Goal: Obtain resource: Obtain resource

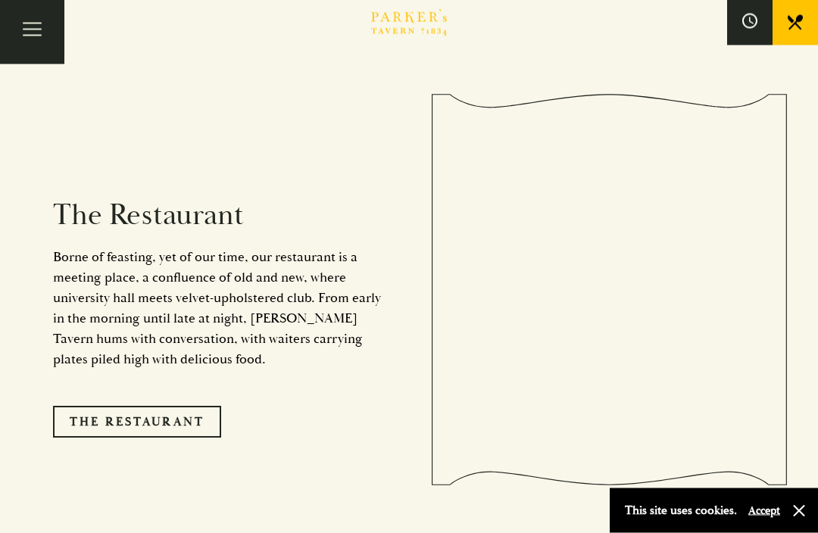
scroll to position [1137, 0]
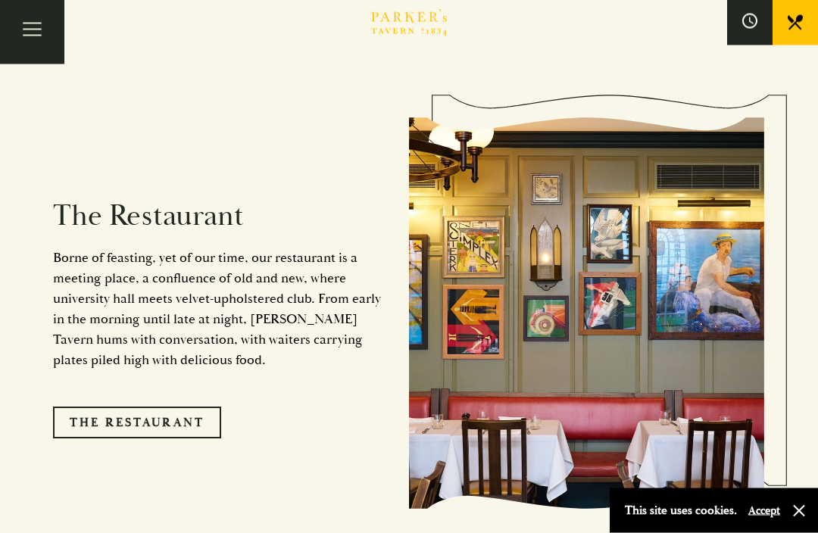
click at [127, 432] on link "The Restaurant" at bounding box center [137, 423] width 168 height 32
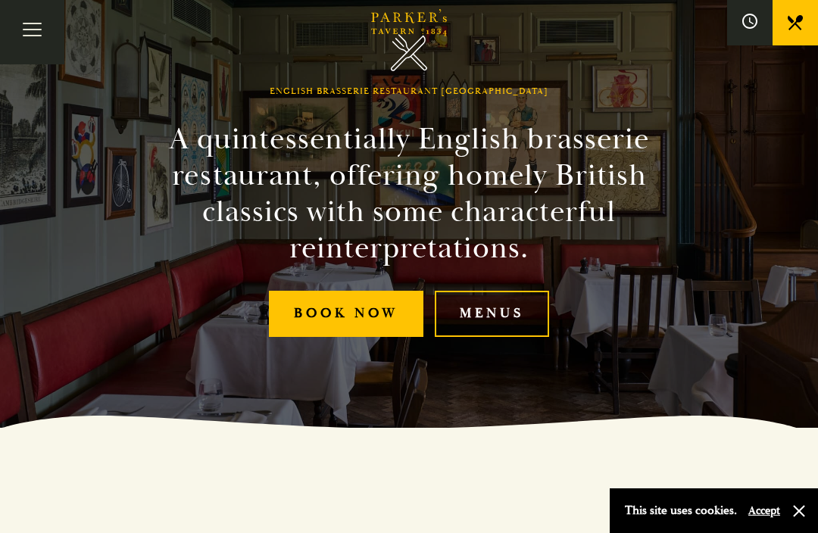
scroll to position [112, 0]
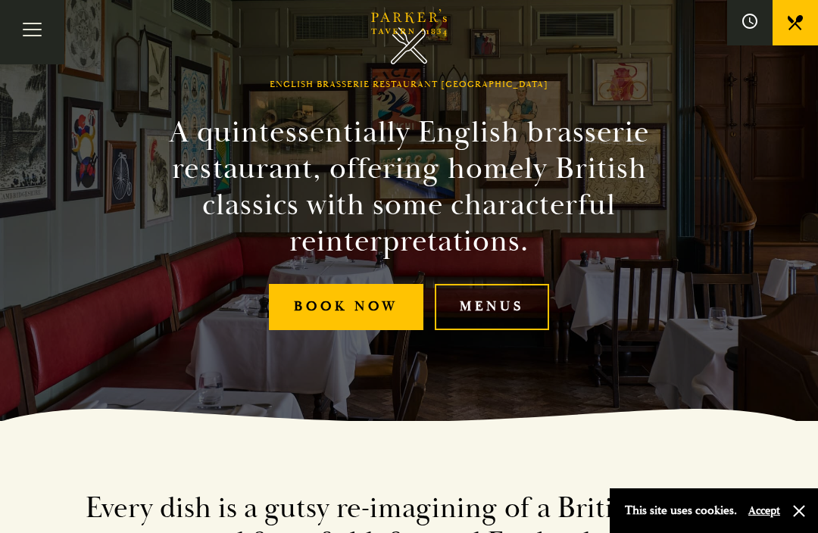
click at [490, 330] on link "Menus" at bounding box center [492, 307] width 114 height 46
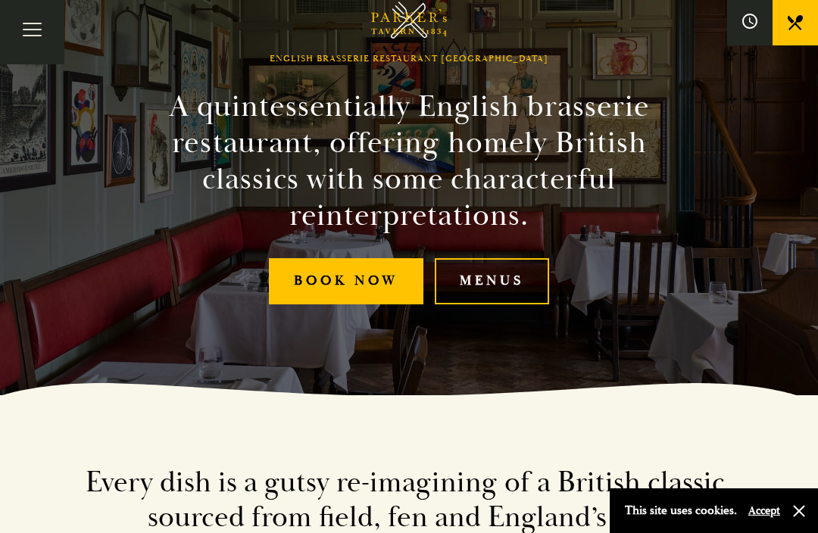
scroll to position [139, 0]
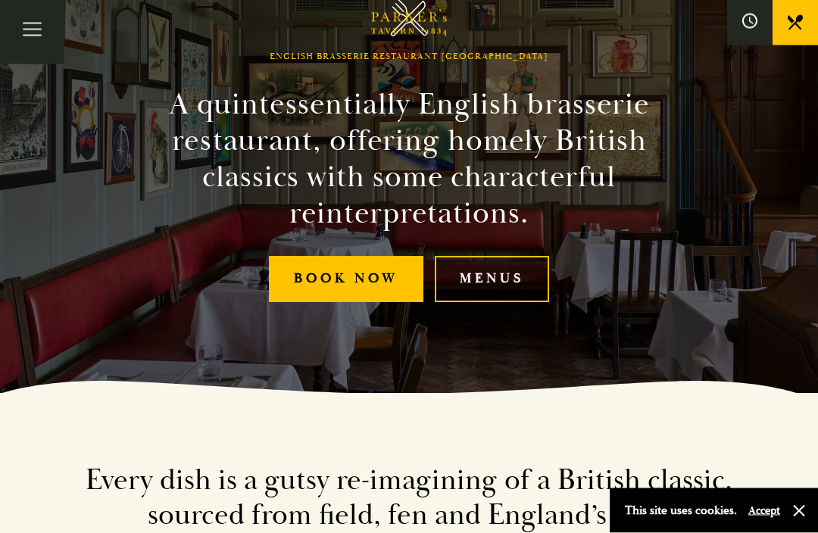
click at [504, 299] on link "Menus" at bounding box center [492, 280] width 114 height 46
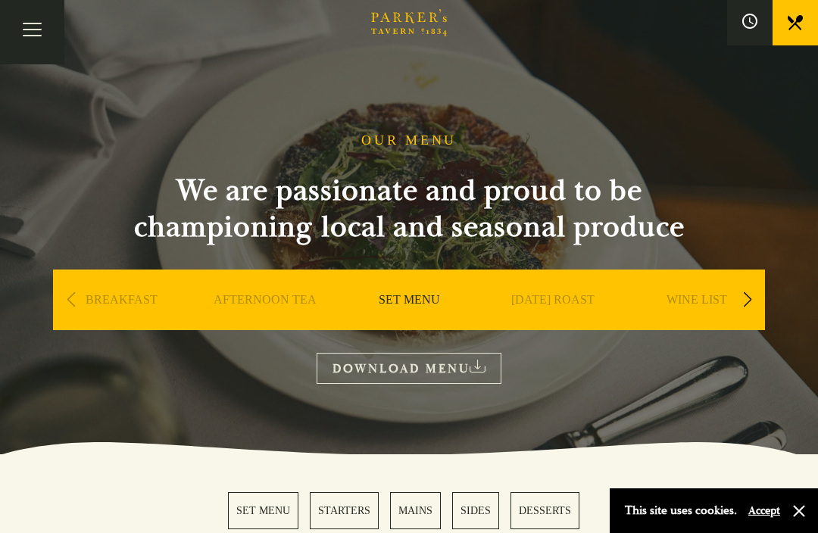
click at [412, 367] on link "DOWNLOAD MENU" at bounding box center [409, 368] width 185 height 31
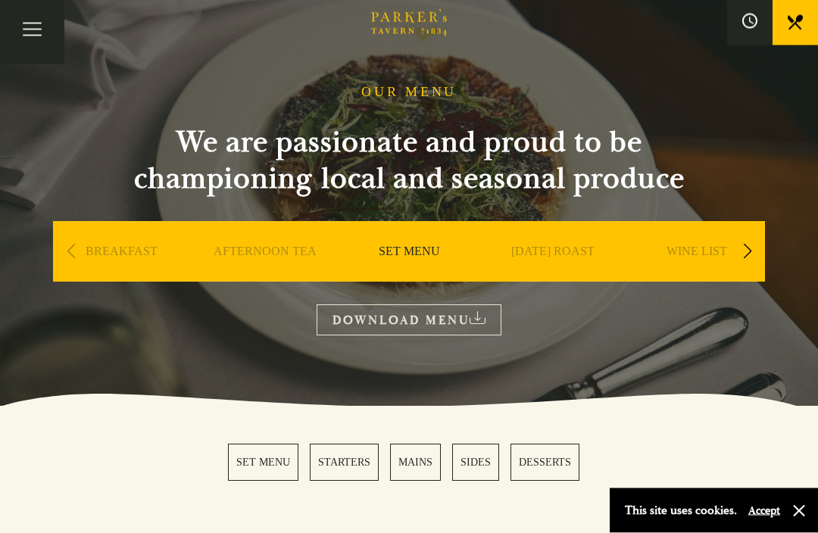
scroll to position [48, 0]
click at [557, 249] on link "A LA CARTE" at bounding box center [553, 274] width 70 height 61
